Goal: Task Accomplishment & Management: Use online tool/utility

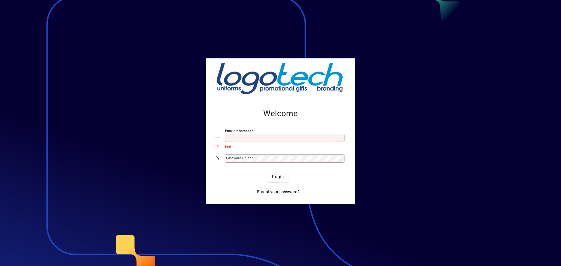
click at [250, 136] on input "Email or Barcode" at bounding box center [285, 138] width 118 height 5
type input "**********"
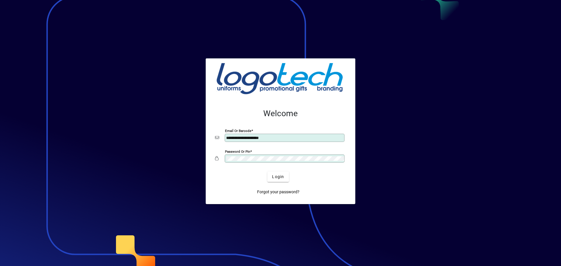
click at [268, 172] on button "Login" at bounding box center [278, 177] width 21 height 11
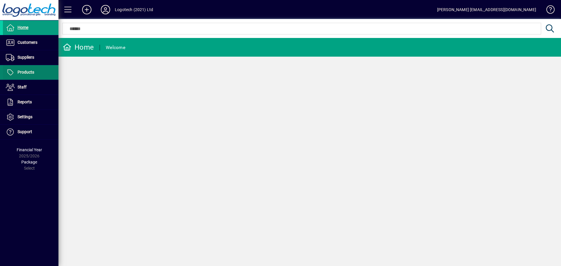
click at [36, 70] on span at bounding box center [31, 72] width 56 height 14
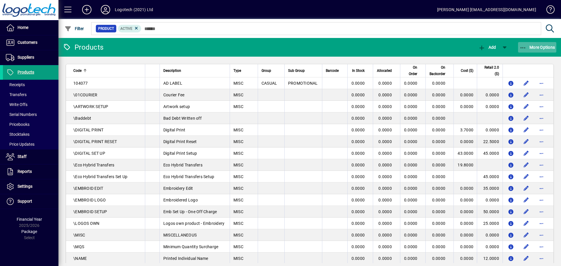
click at [525, 45] on icon "button" at bounding box center [523, 48] width 7 height 6
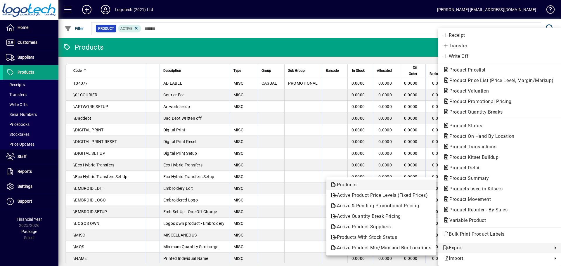
click at [354, 186] on span "Products" at bounding box center [381, 185] width 100 height 7
